Goal: Find specific page/section: Find specific page/section

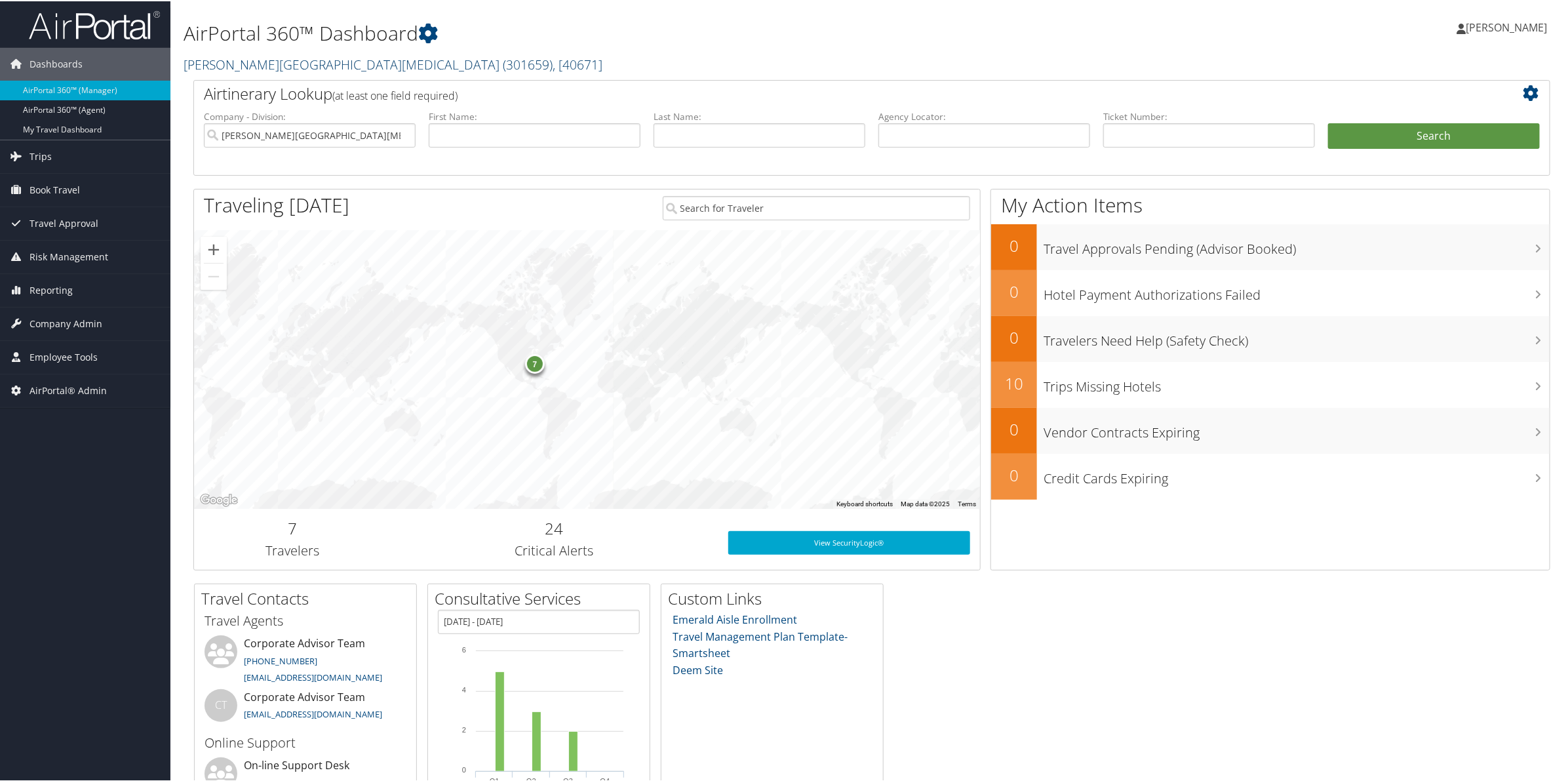
click at [198, 61] on link "Fred Hutchinson Cancer Center ( 301659 ) , [ 40671 ]" at bounding box center [393, 63] width 419 height 18
click at [205, 93] on input "search" at bounding box center [270, 87] width 173 height 24
paste input "301946"
type input "301946"
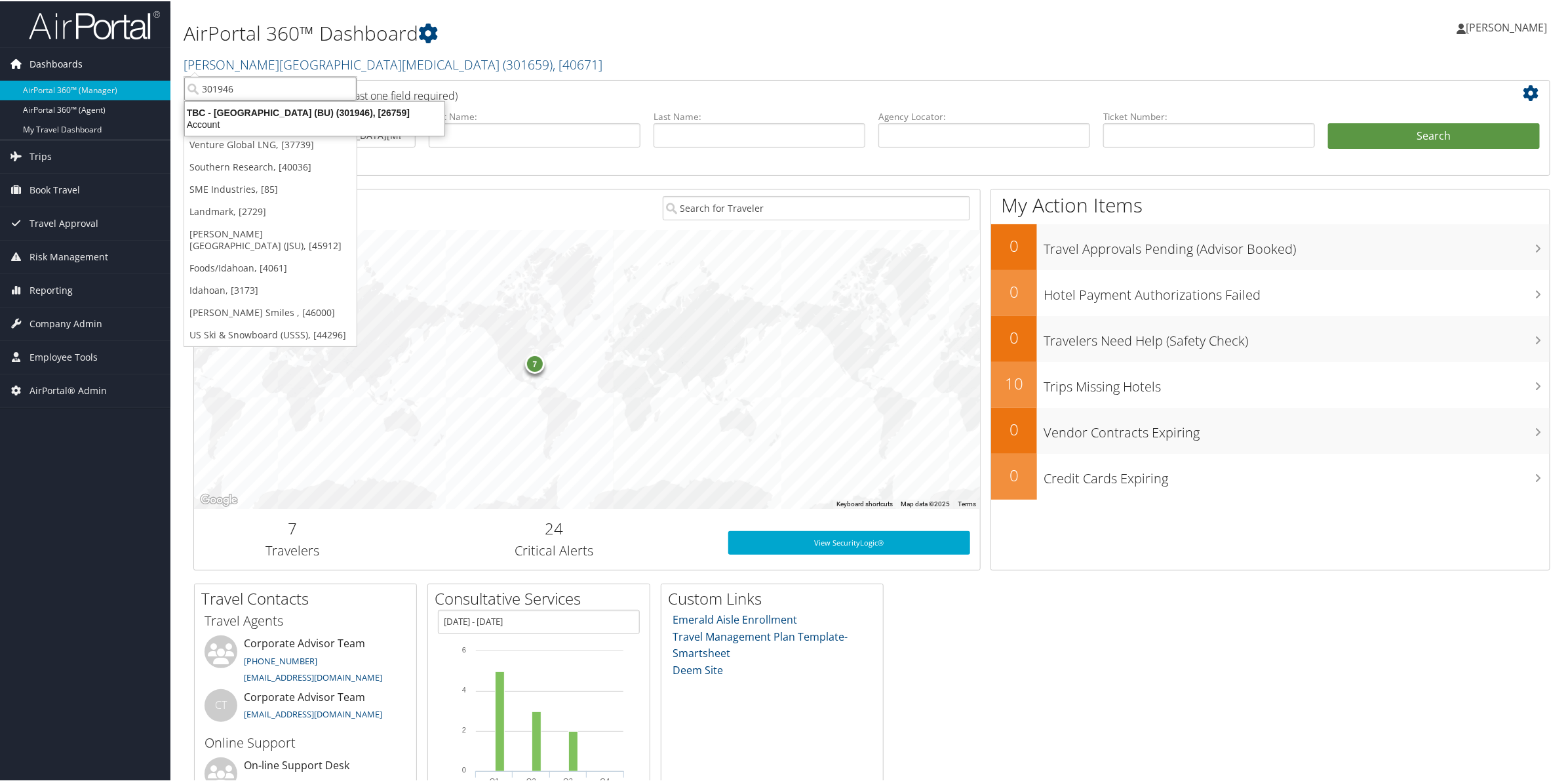
drag, startPoint x: 244, startPoint y: 86, endPoint x: 139, endPoint y: 66, distance: 106.9
click at [139, 66] on div "Dashboards AirPortal 360™ (Manager) AirPortal 360™ (Agent) My Travel Dashboard …" at bounding box center [787, 427] width 1573 height 855
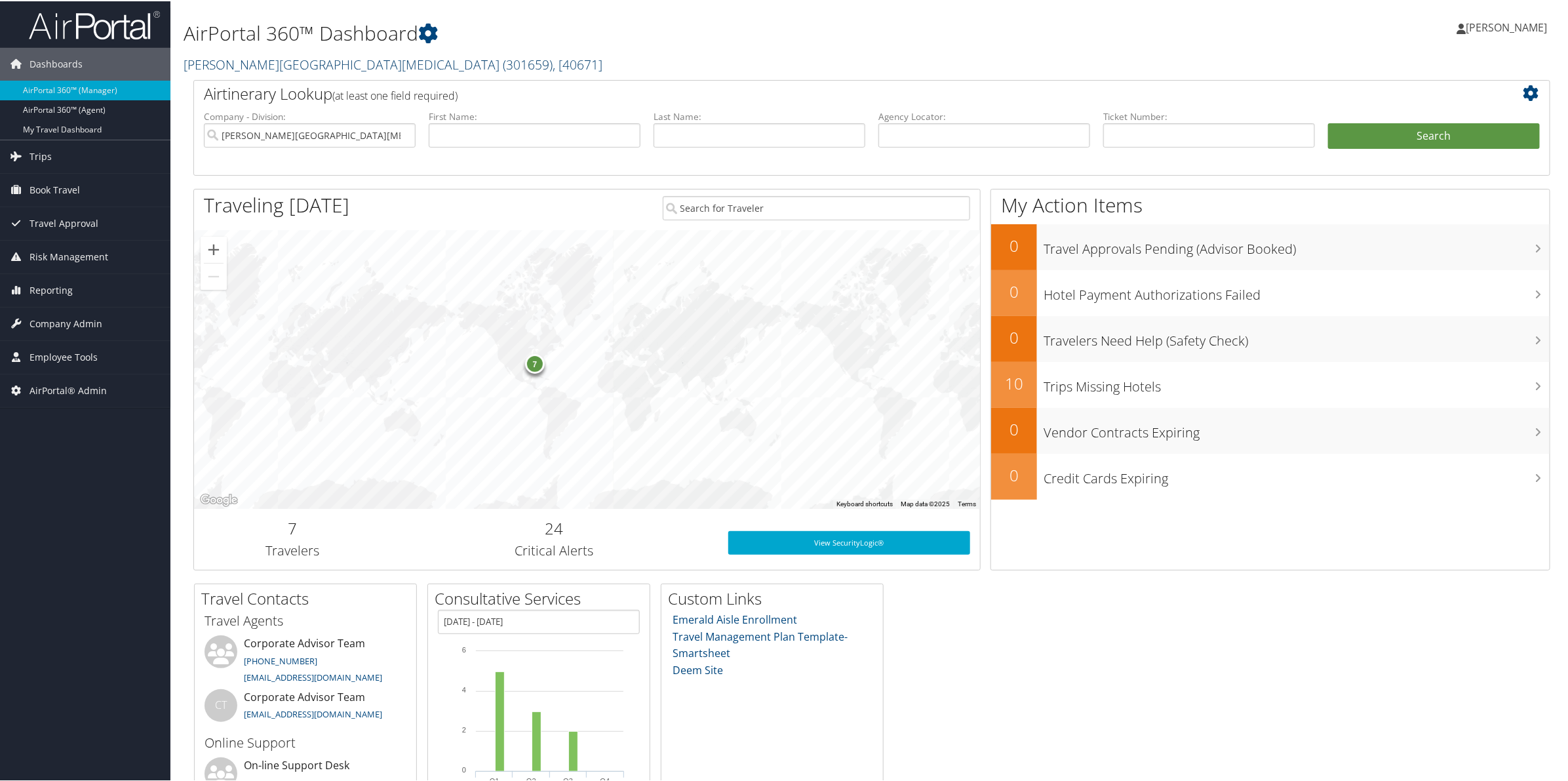
click at [272, 62] on link "Fred Hutchinson Cancer Center ( 301659 ) , [ 40671 ]" at bounding box center [393, 63] width 419 height 18
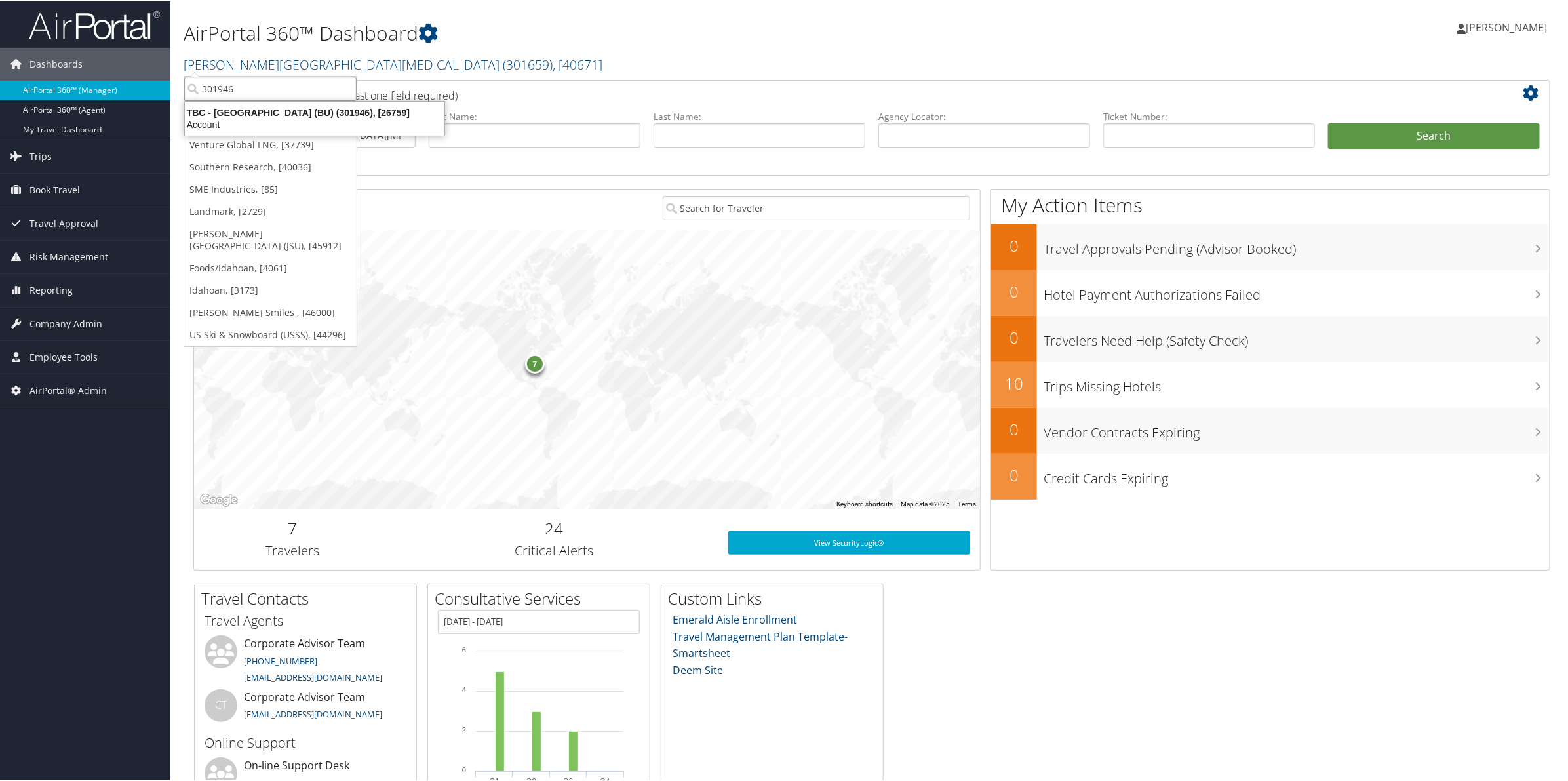
click at [272, 90] on input "301946" at bounding box center [270, 87] width 173 height 24
type input "global marketin"
click at [289, 120] on div "Account" at bounding box center [314, 123] width 274 height 12
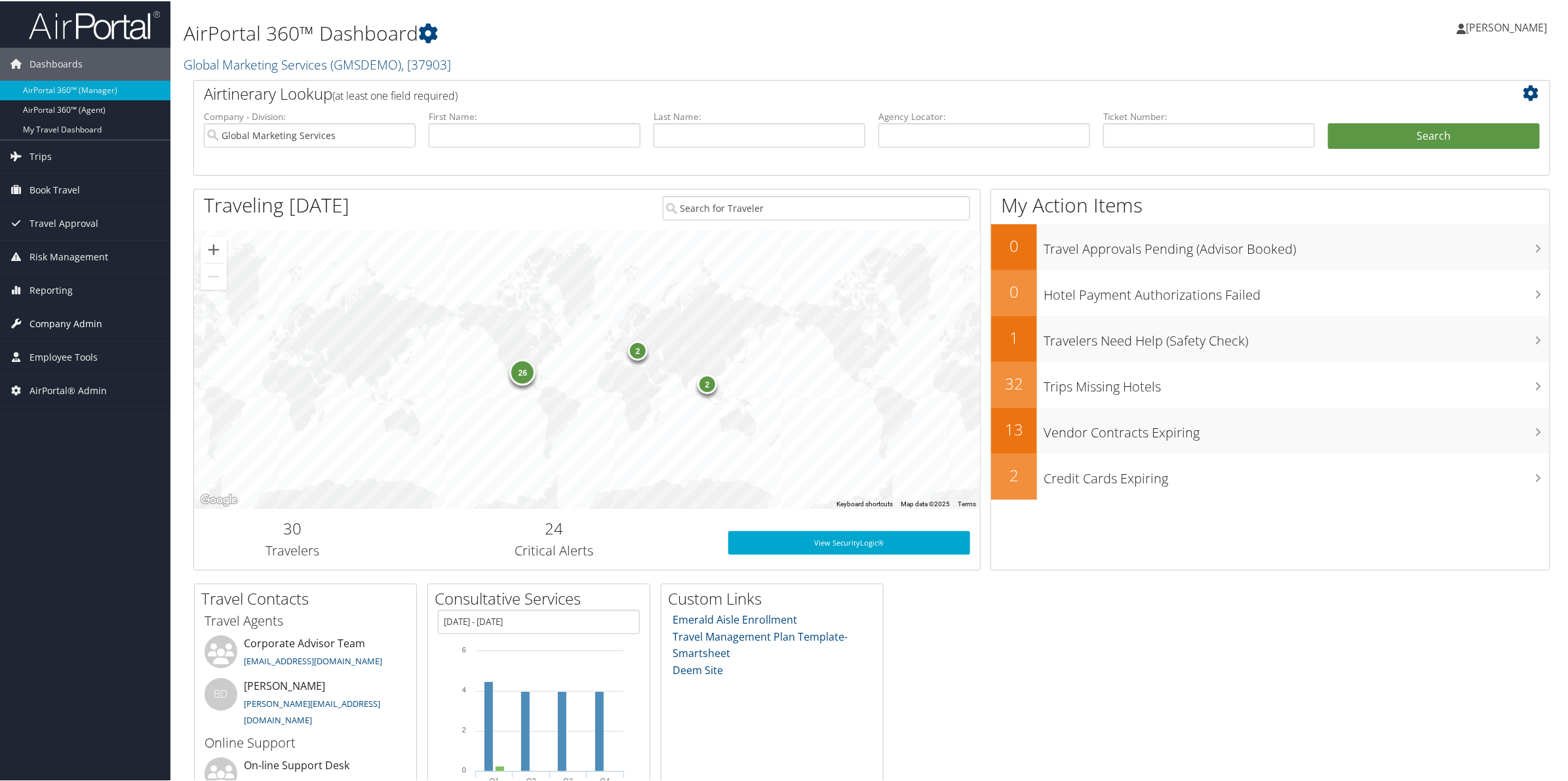
click at [46, 326] on span "Company Admin" at bounding box center [66, 322] width 73 height 33
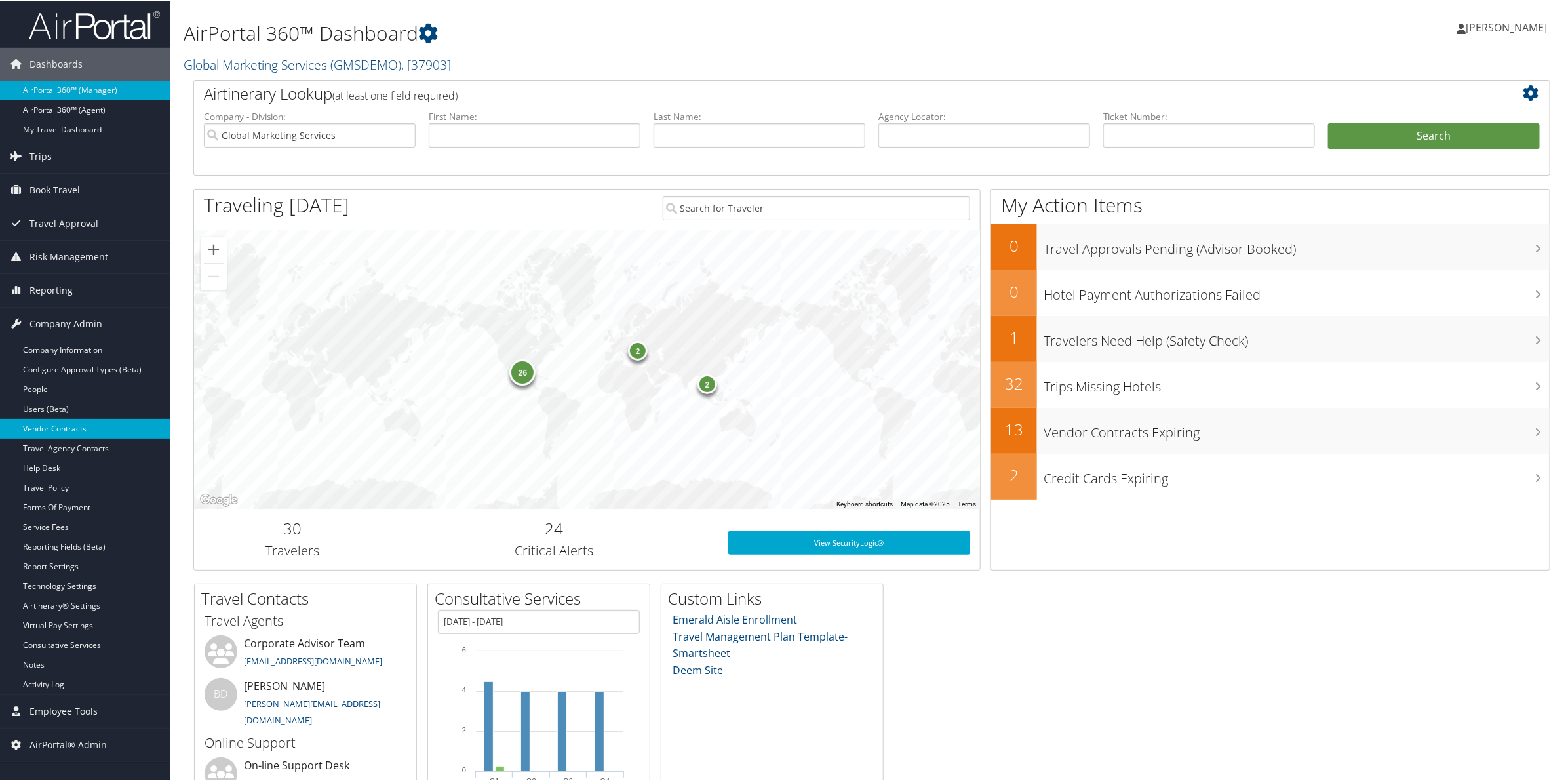
click at [86, 423] on link "Vendor Contracts" at bounding box center [85, 427] width 171 height 20
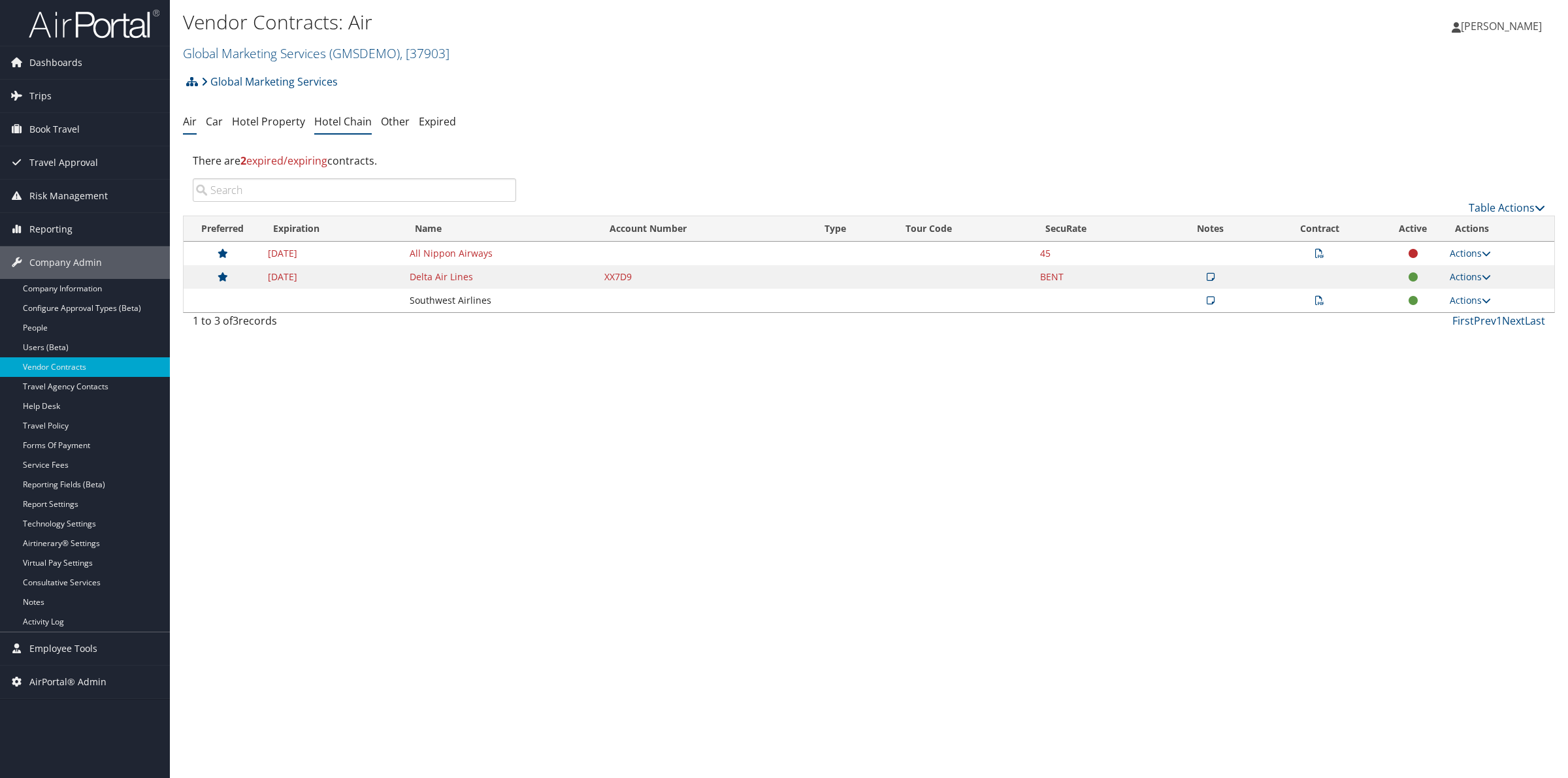
click at [353, 123] on link "Hotel Chain" at bounding box center [343, 121] width 57 height 15
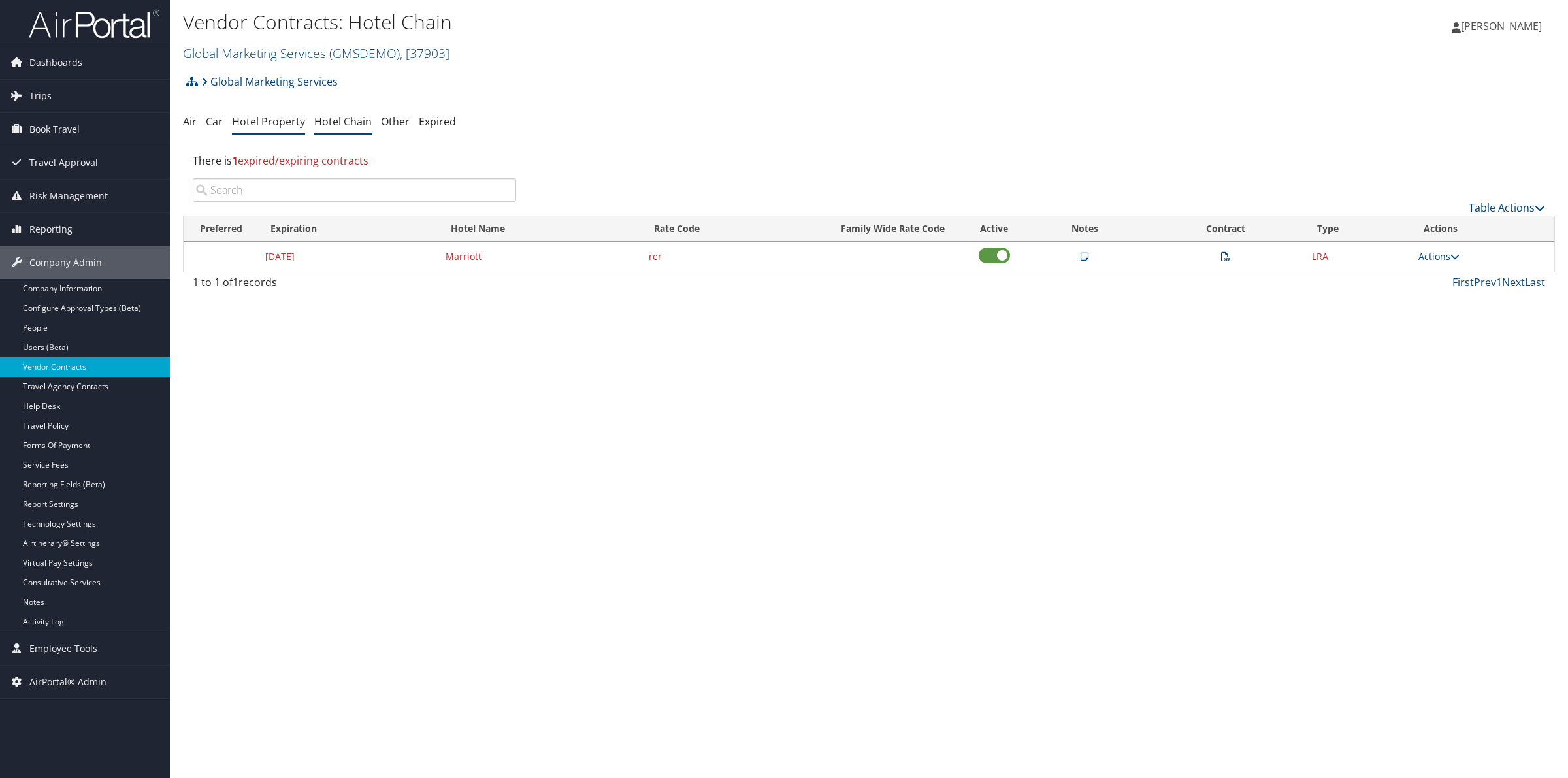
click at [278, 119] on link "Hotel Property" at bounding box center [268, 121] width 73 height 15
